Goal: Obtain resource: Obtain resource

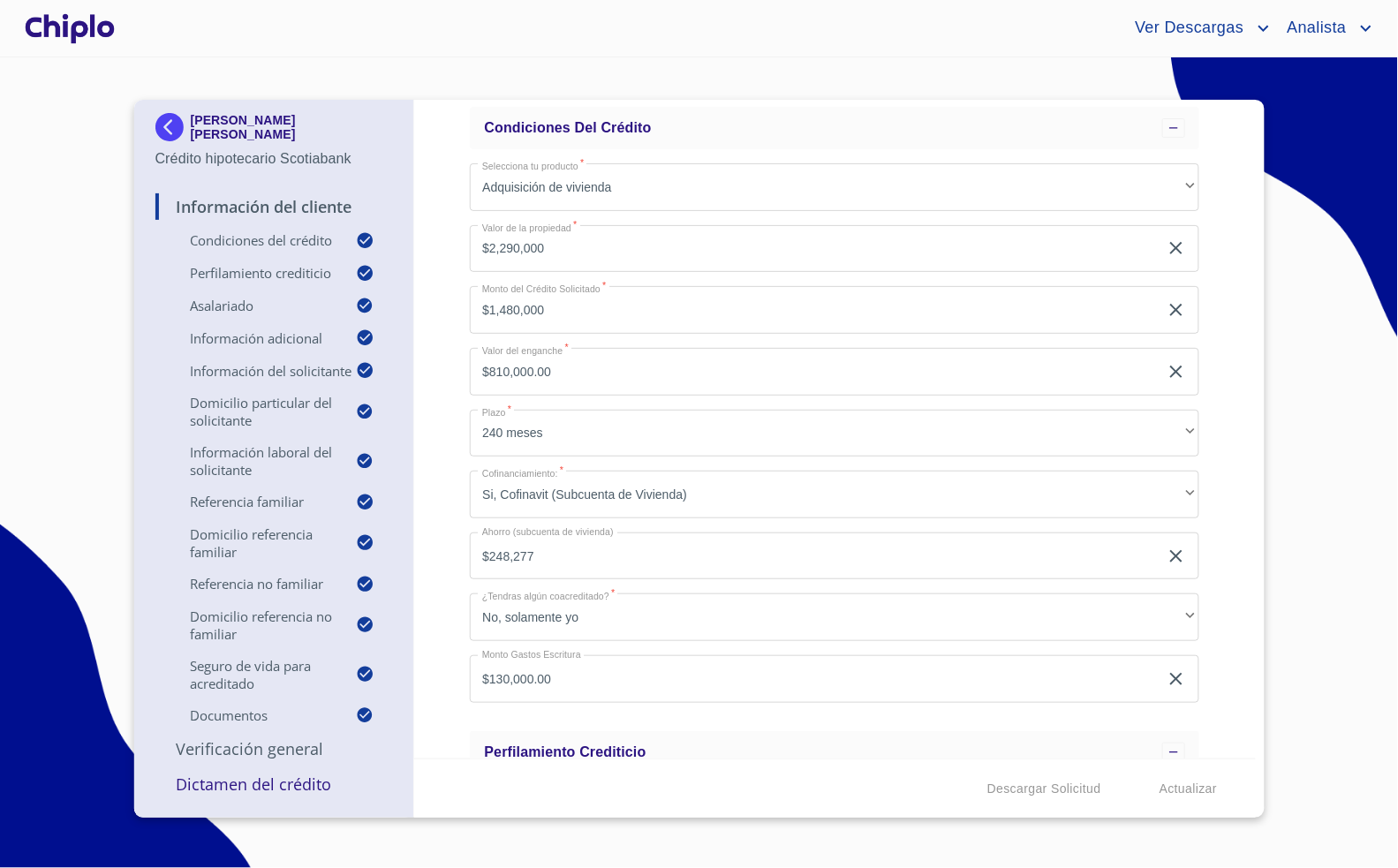
click at [301, 20] on div "Ver Descargas Analista" at bounding box center [748, 28] width 1259 height 28
click at [93, 21] on div at bounding box center [70, 28] width 98 height 57
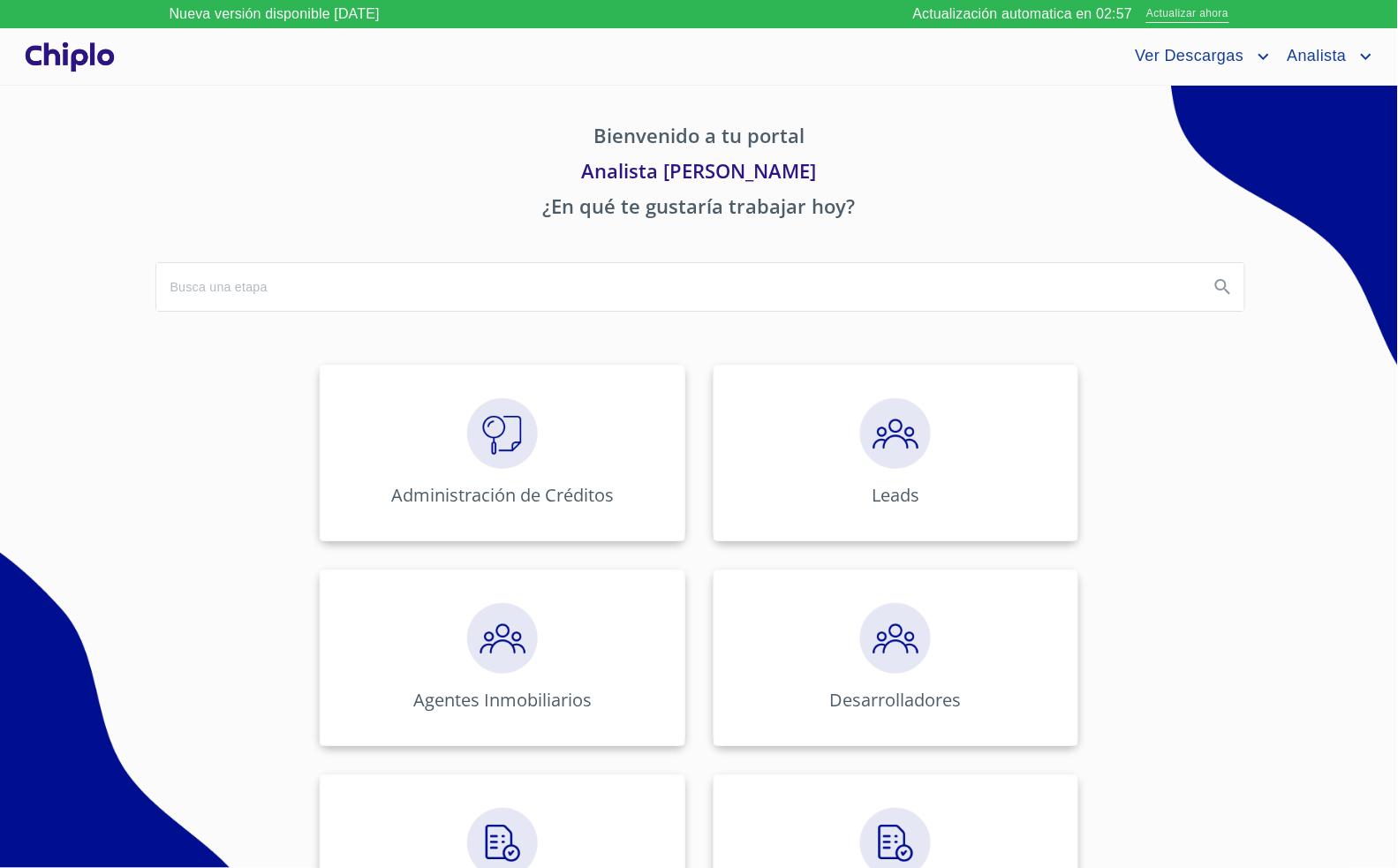
click at [1219, 15] on span "Actualizar ahora" at bounding box center [1187, 14] width 82 height 19
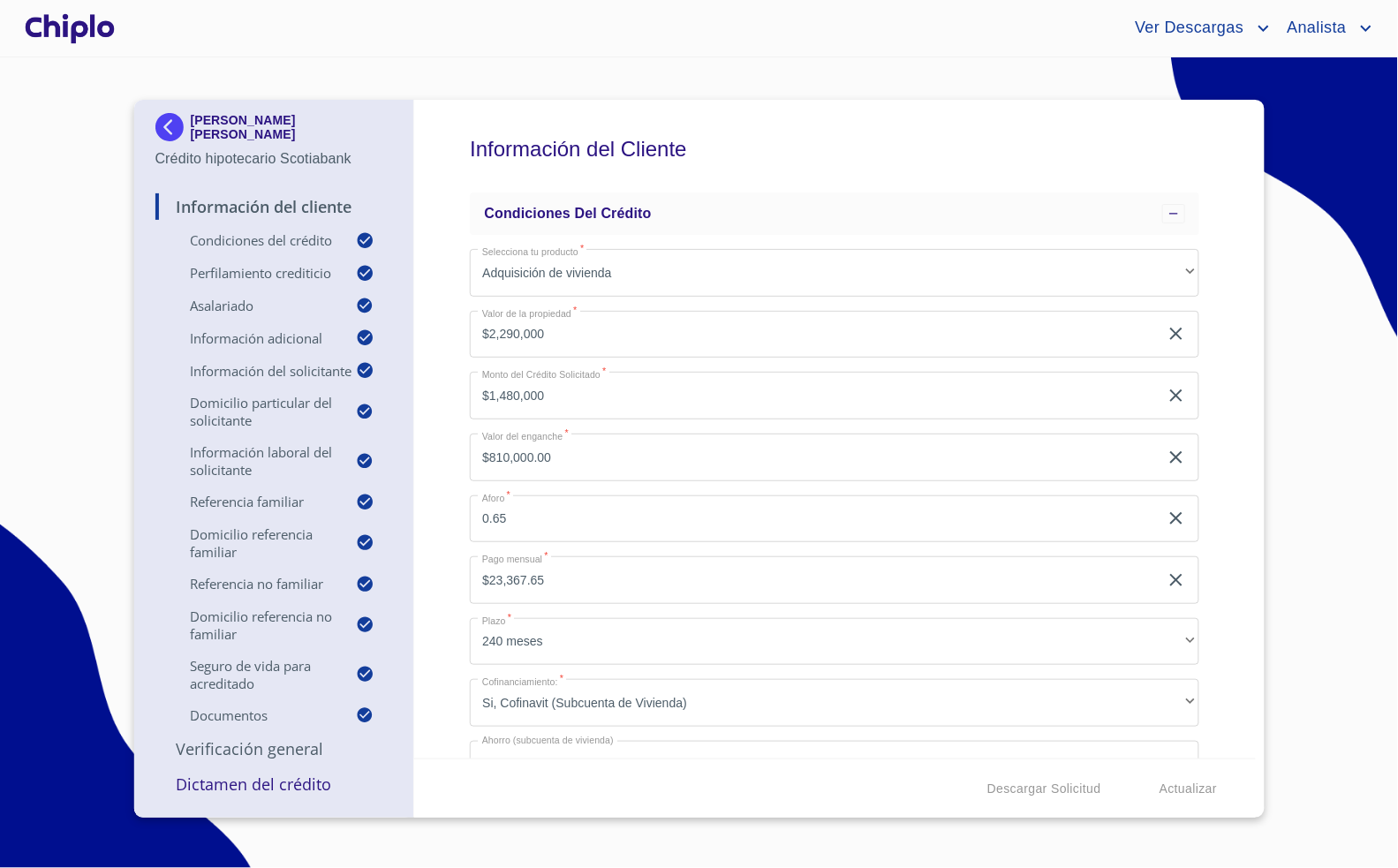
scroll to position [71, 0]
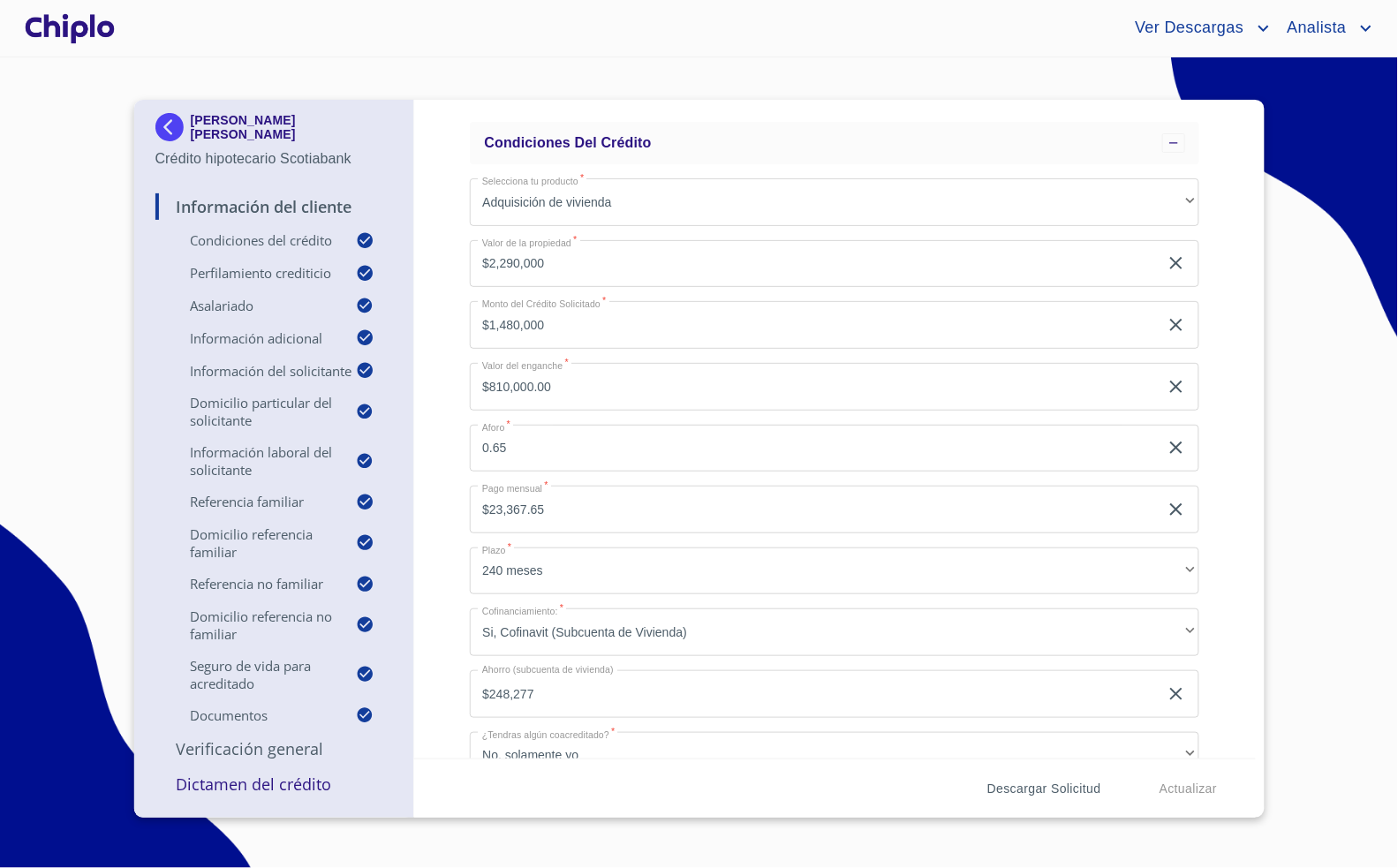
click at [1049, 796] on span "Descargar Solicitud" at bounding box center [1045, 788] width 114 height 22
click at [1312, 620] on section "MAYA ACAYACAQUETZI BENITEZ LEYVA Crédito hipotecario Scotiabank Información del…" at bounding box center [699, 463] width 1398 height 810
click at [1069, 786] on span "Descargar Solicitud" at bounding box center [1045, 788] width 114 height 22
click at [457, 395] on div "Información del Cliente Condiciones del Crédito Selecciona tu producto   * Adqu…" at bounding box center [834, 429] width 841 height 659
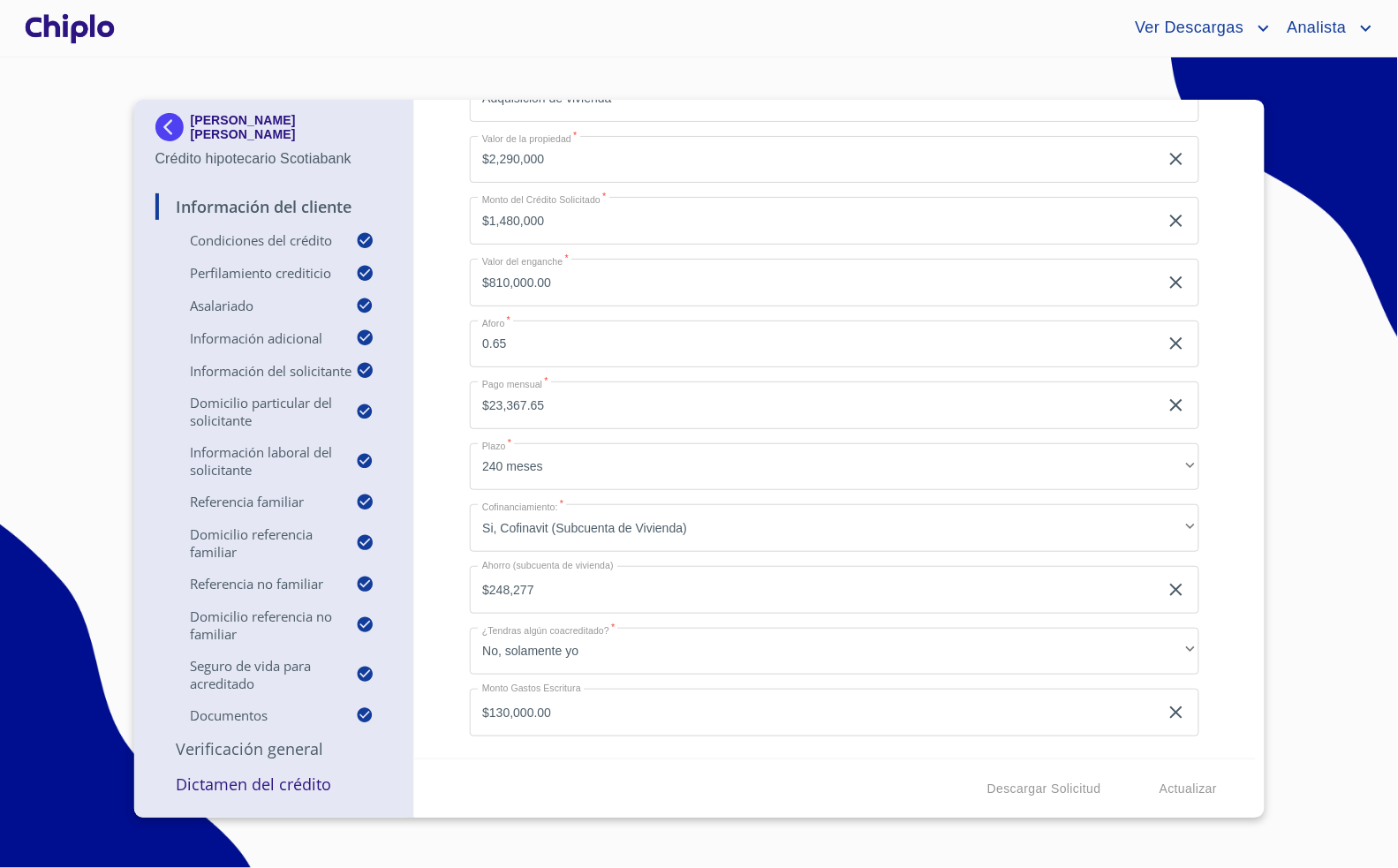
scroll to position [62, 0]
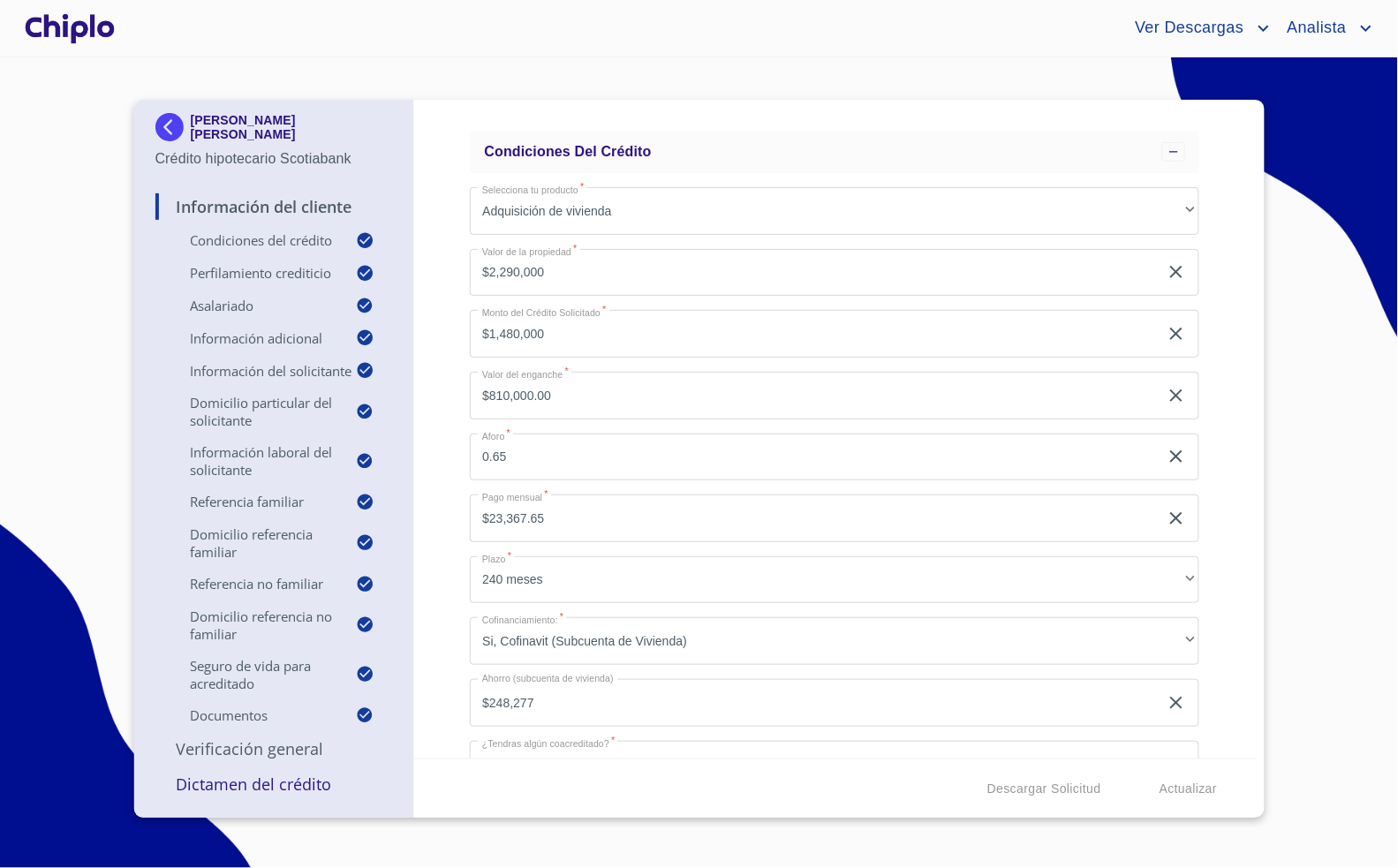
click at [505, 67] on section "MAYA ACAYACAQUETZI BENITEZ LEYVA Crédito hipotecario Scotiabank Información del…" at bounding box center [699, 463] width 1398 height 810
click at [994, 48] on div "Ver Descargas Analista" at bounding box center [699, 28] width 1398 height 57
click at [910, 37] on div "Ver Descargas Analista" at bounding box center [748, 28] width 1259 height 28
